Goal: Task Accomplishment & Management: Manage account settings

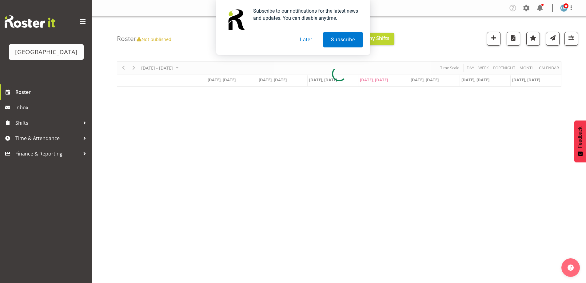
click at [536, 7] on div "Subscribe to our notifications for the latest news and updates. You can disable…" at bounding box center [293, 27] width 586 height 55
click at [309, 39] on button "Later" at bounding box center [306, 39] width 28 height 15
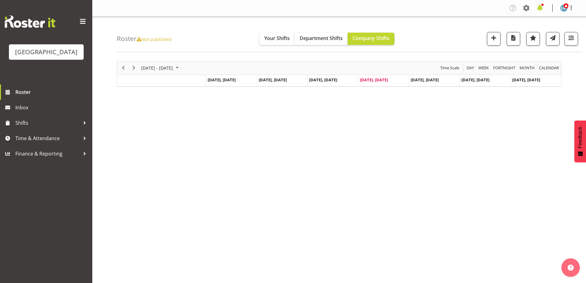
click at [541, 6] on span at bounding box center [540, 8] width 10 height 10
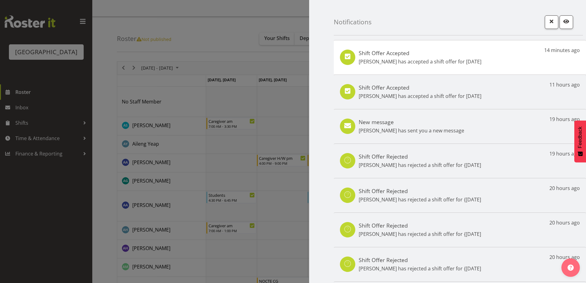
click at [474, 58] on p "[PERSON_NAME] has accepted a shift offer for [DATE]" at bounding box center [420, 61] width 123 height 7
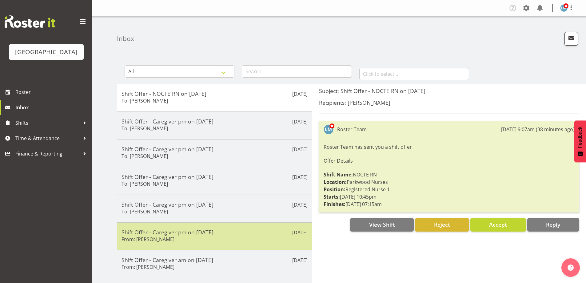
click at [176, 234] on h5 "Shift Offer - Caregiver pm on 09/10/25" at bounding box center [214, 231] width 186 height 7
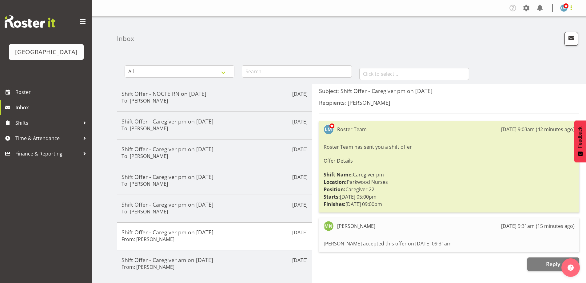
click at [572, 8] on span at bounding box center [570, 7] width 7 height 7
click at [564, 30] on link "Log Out" at bounding box center [545, 32] width 59 height 11
